Goal: Task Accomplishment & Management: Use online tool/utility

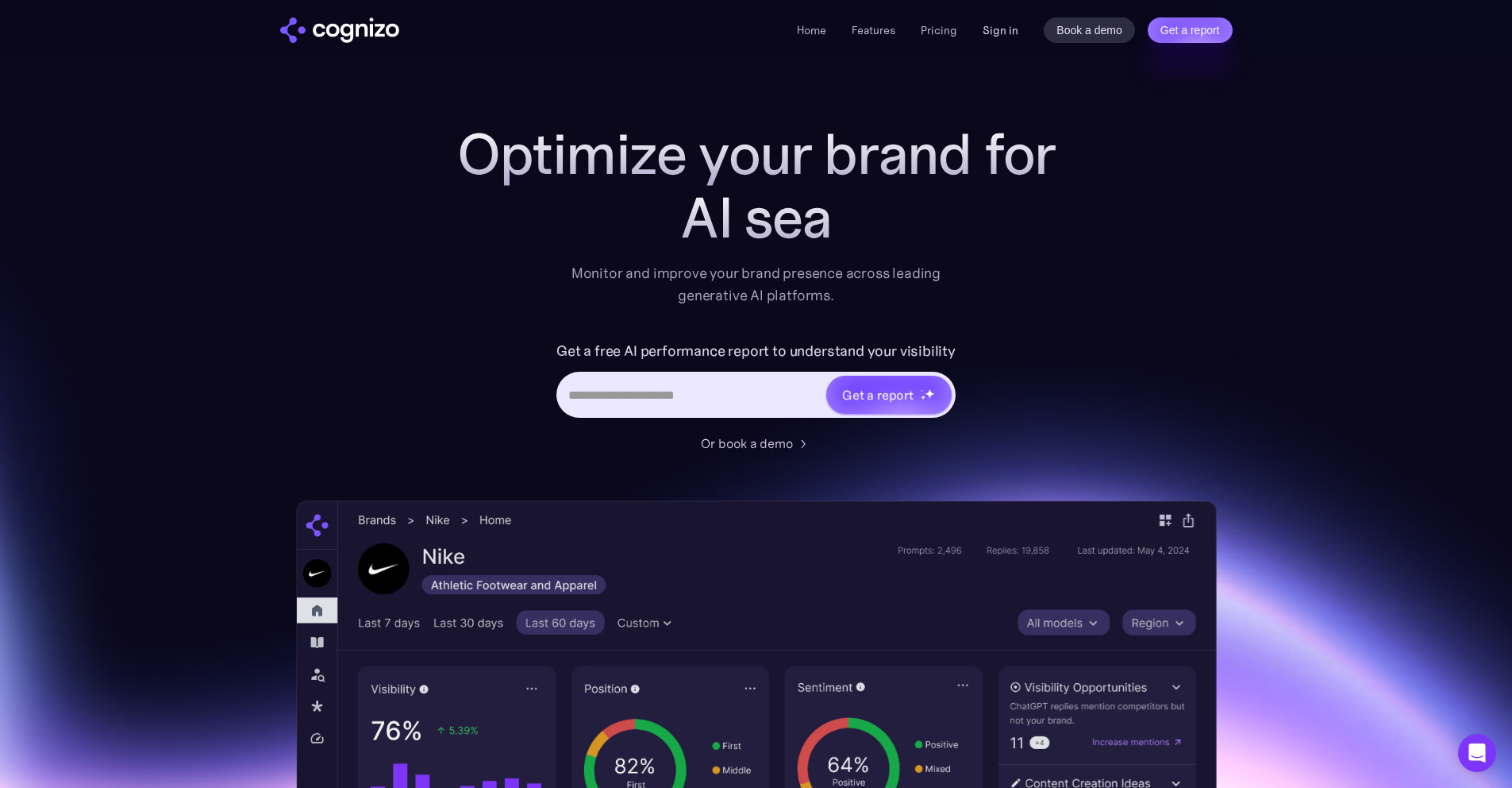
click at [1002, 31] on link "Sign in" at bounding box center [1000, 30] width 36 height 19
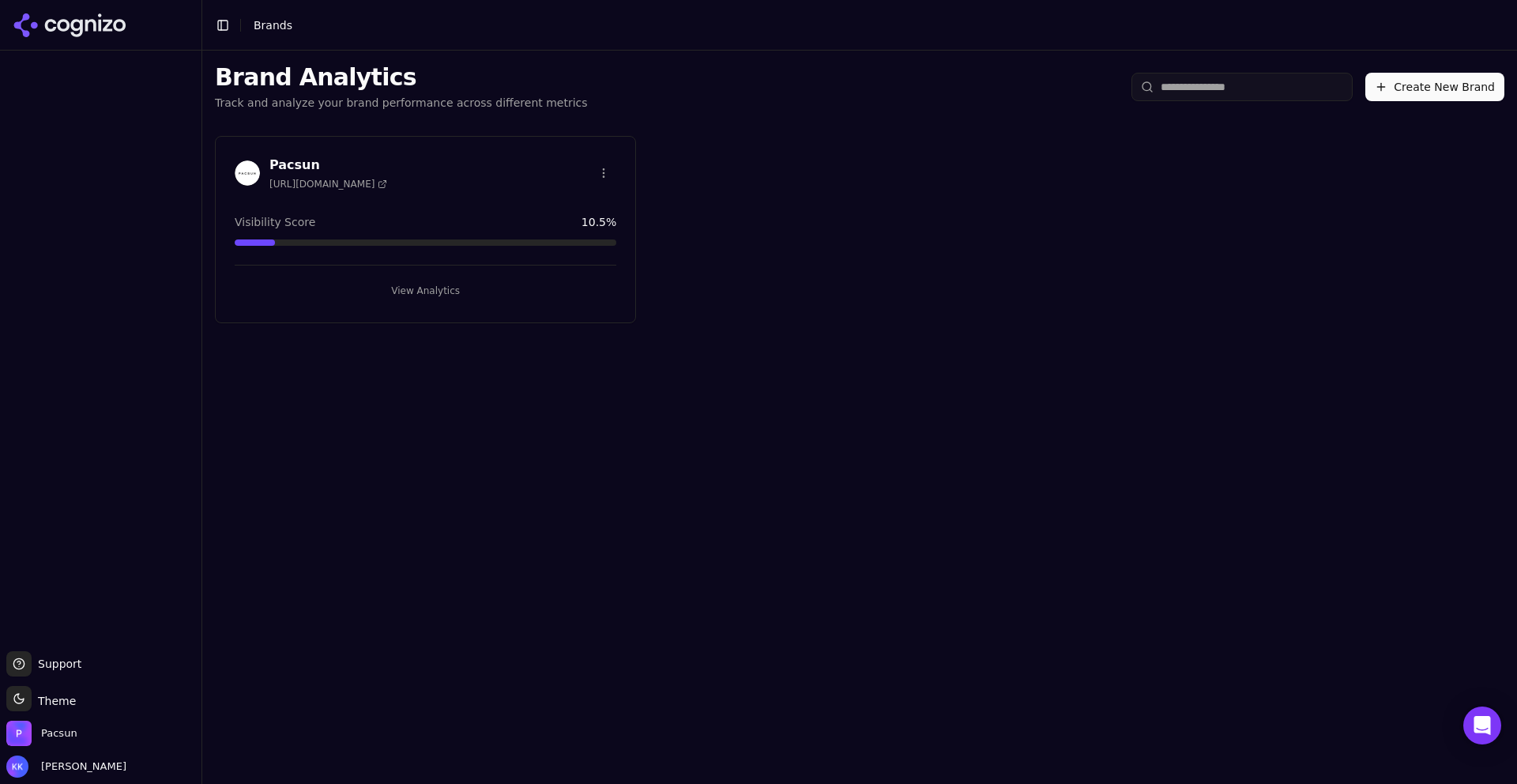
click at [439, 295] on button "View Analytics" at bounding box center [425, 291] width 382 height 25
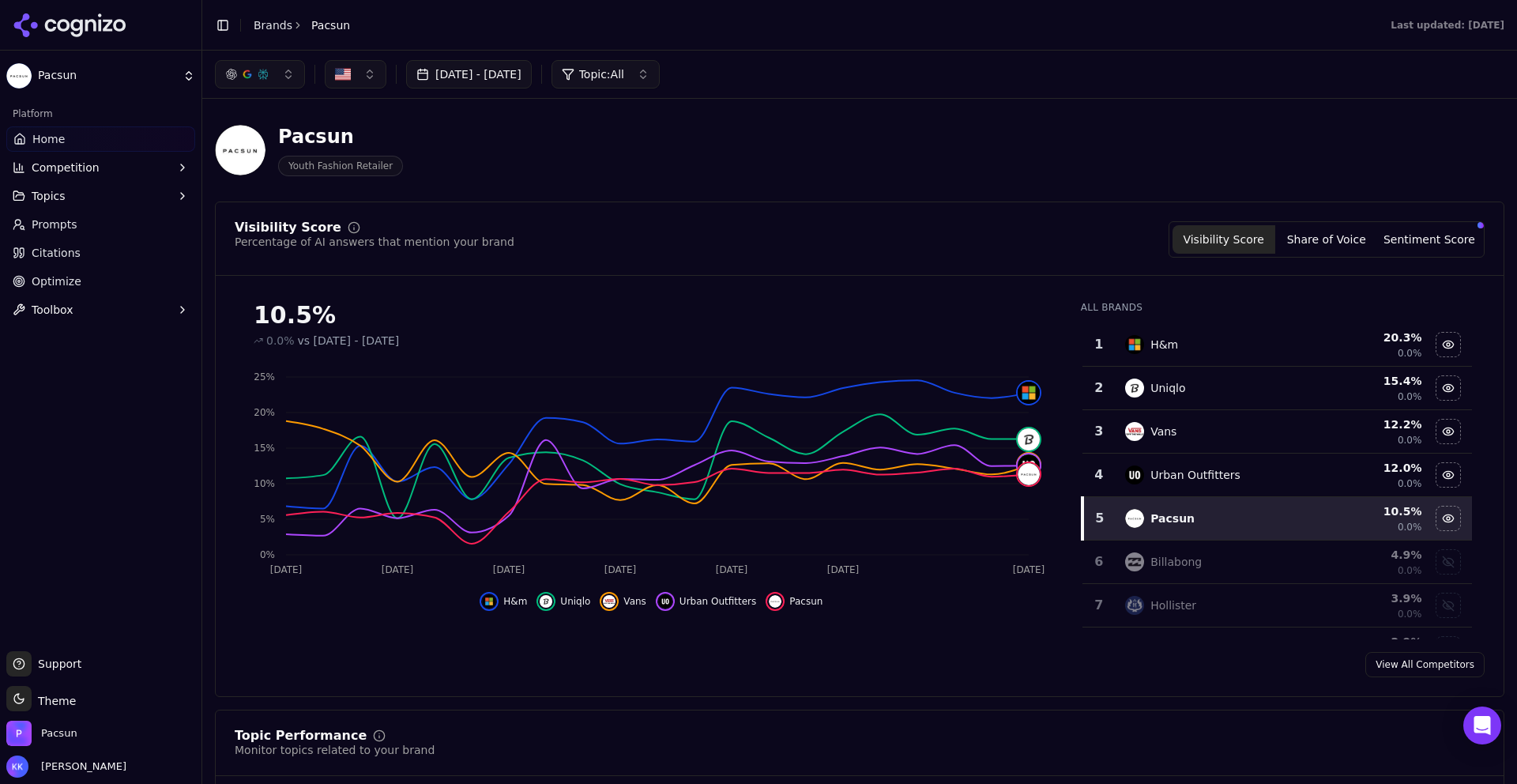
click at [281, 74] on button "button" at bounding box center [260, 74] width 90 height 29
click at [255, 136] on span "ChatGPT-Search" at bounding box center [254, 137] width 89 height 16
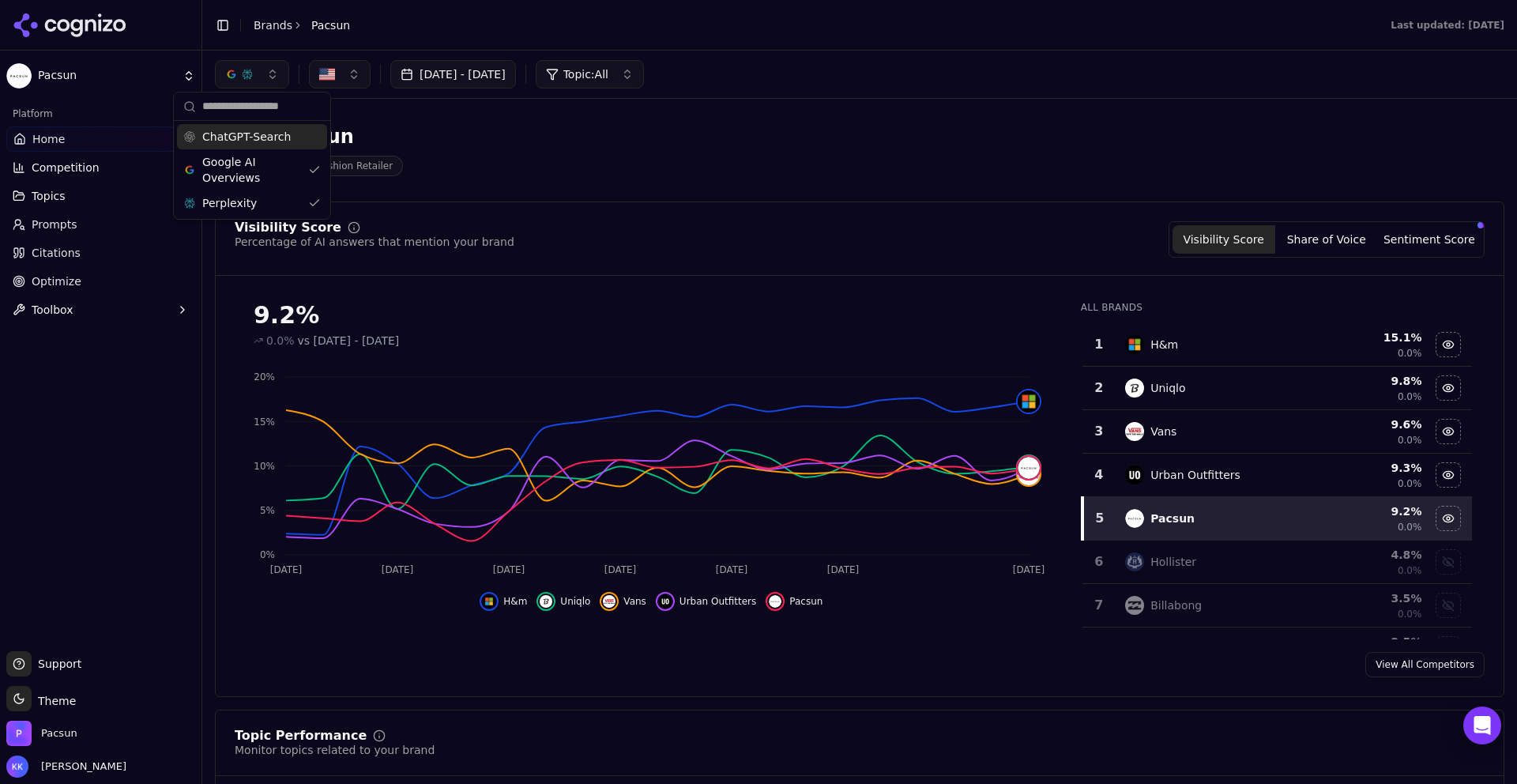
click at [585, 145] on div "Pacsun Youth Fashion Retailer" at bounding box center [569, 150] width 708 height 52
